Goal: Task Accomplishment & Management: Complete application form

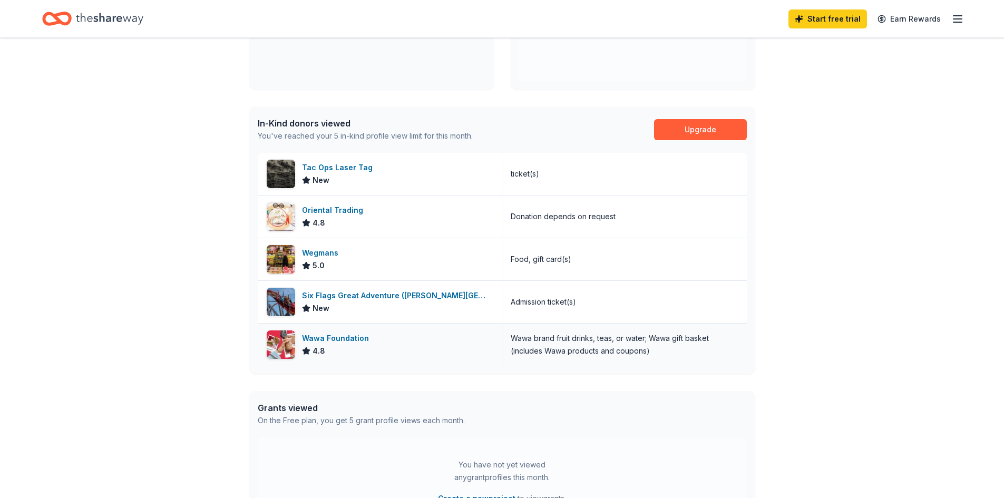
scroll to position [211, 0]
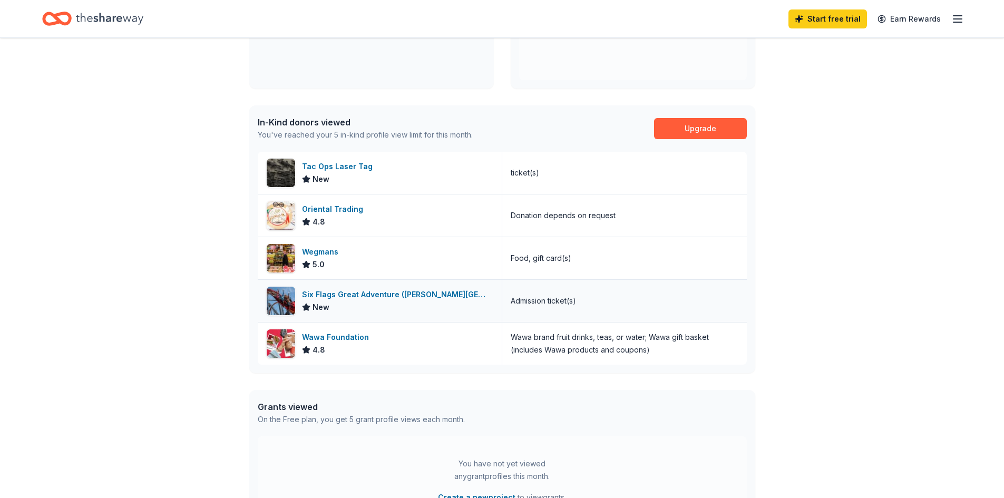
click at [357, 293] on div "Six Flags Great Adventure (Jackson Township)" at bounding box center [397, 294] width 191 height 13
click at [411, 258] on div "Wegmans 5.0" at bounding box center [380, 258] width 244 height 42
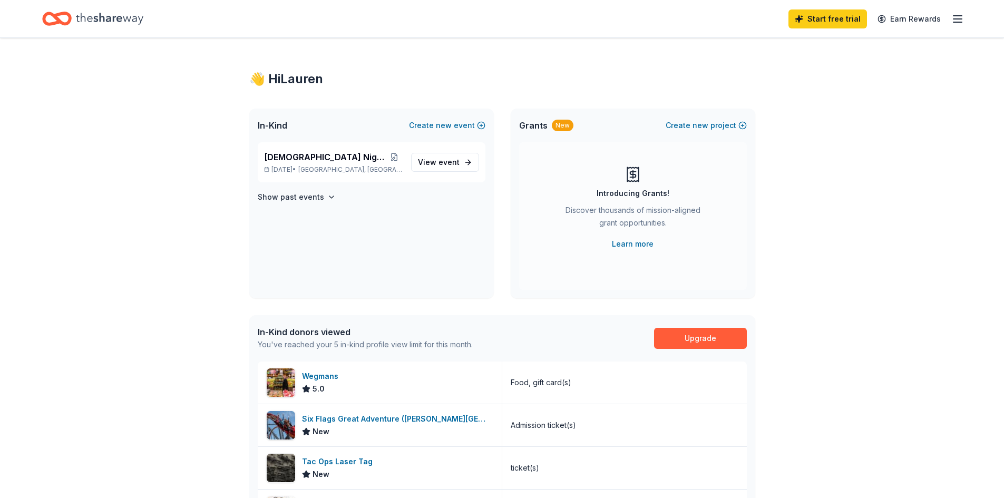
scroll to position [0, 0]
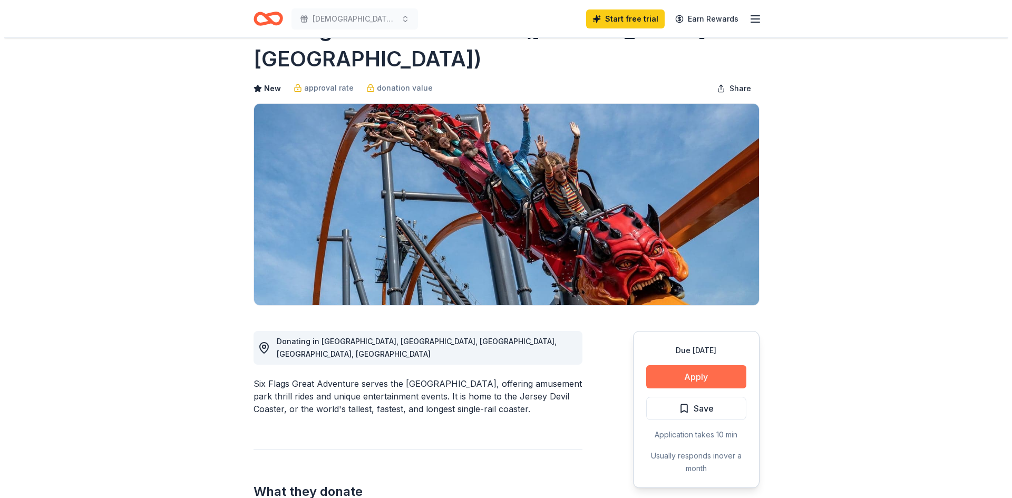
scroll to position [105, 0]
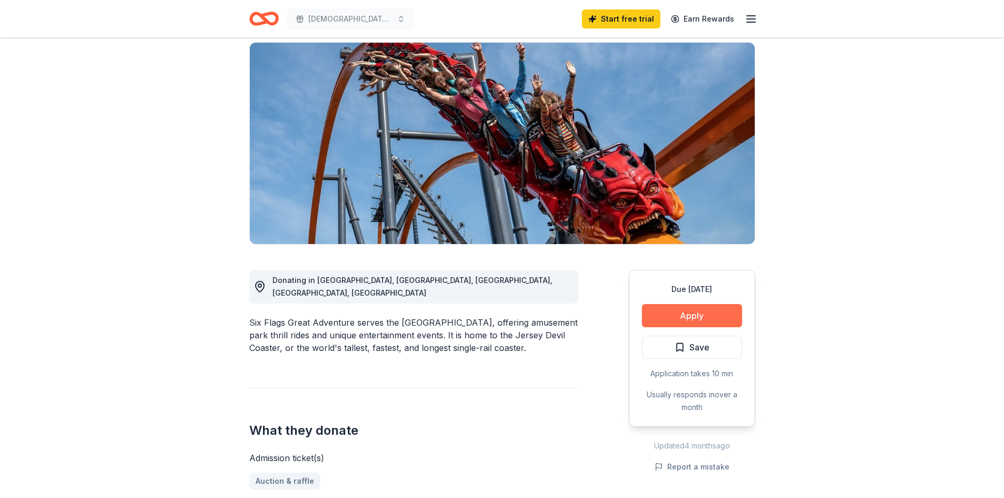
click at [703, 304] on button "Apply" at bounding box center [692, 315] width 100 height 23
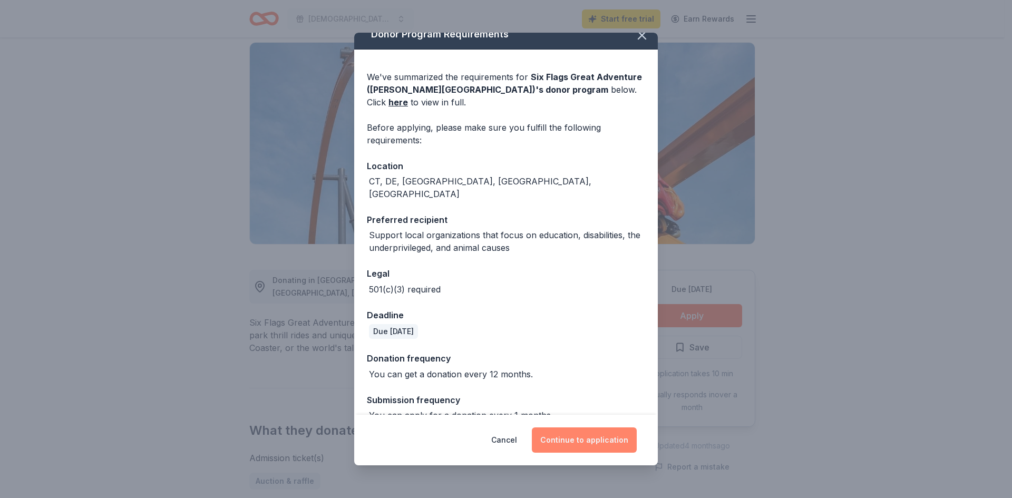
scroll to position [19, 0]
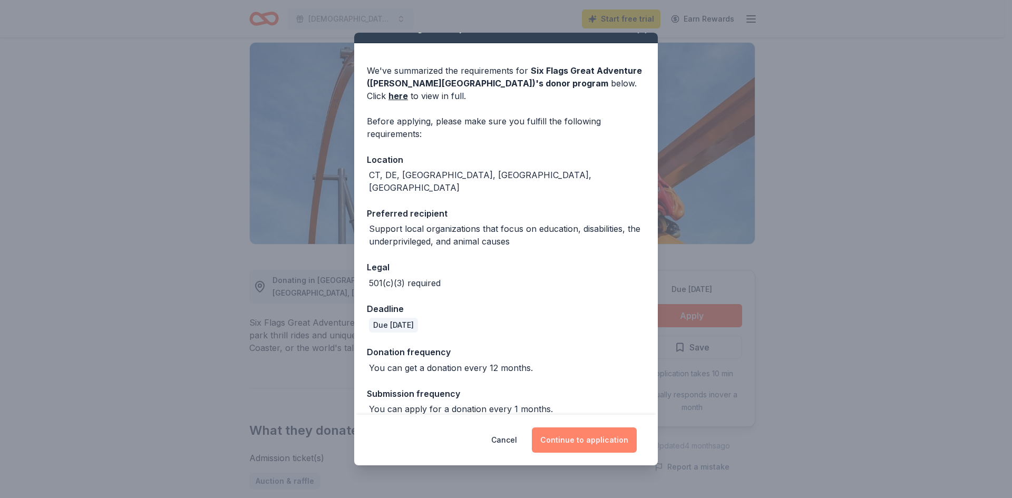
click at [600, 440] on button "Continue to application" at bounding box center [584, 439] width 105 height 25
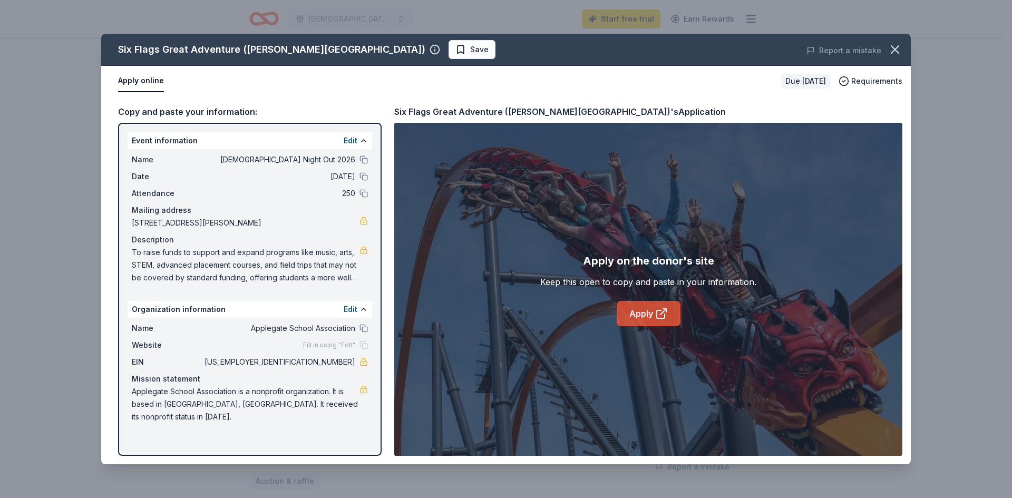
click at [671, 316] on link "Apply" at bounding box center [648, 313] width 64 height 25
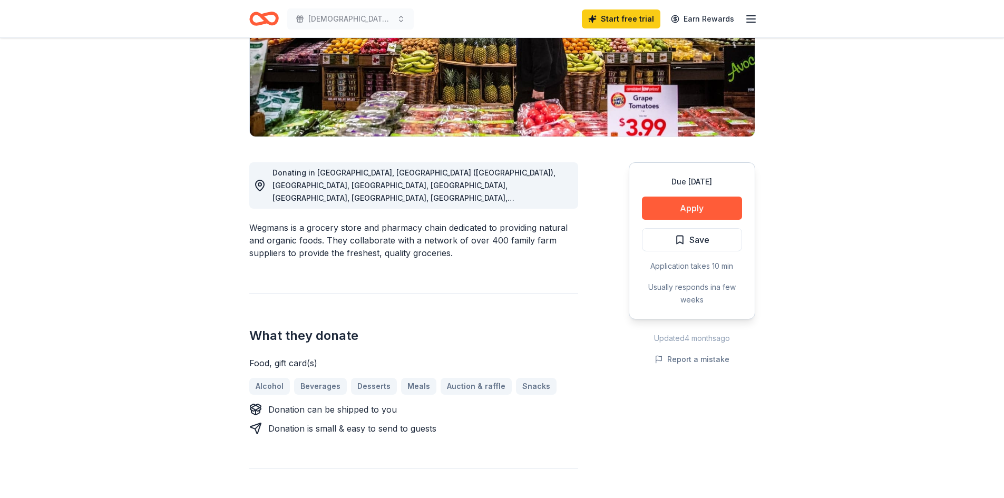
scroll to position [316, 0]
